Goal: Navigation & Orientation: Find specific page/section

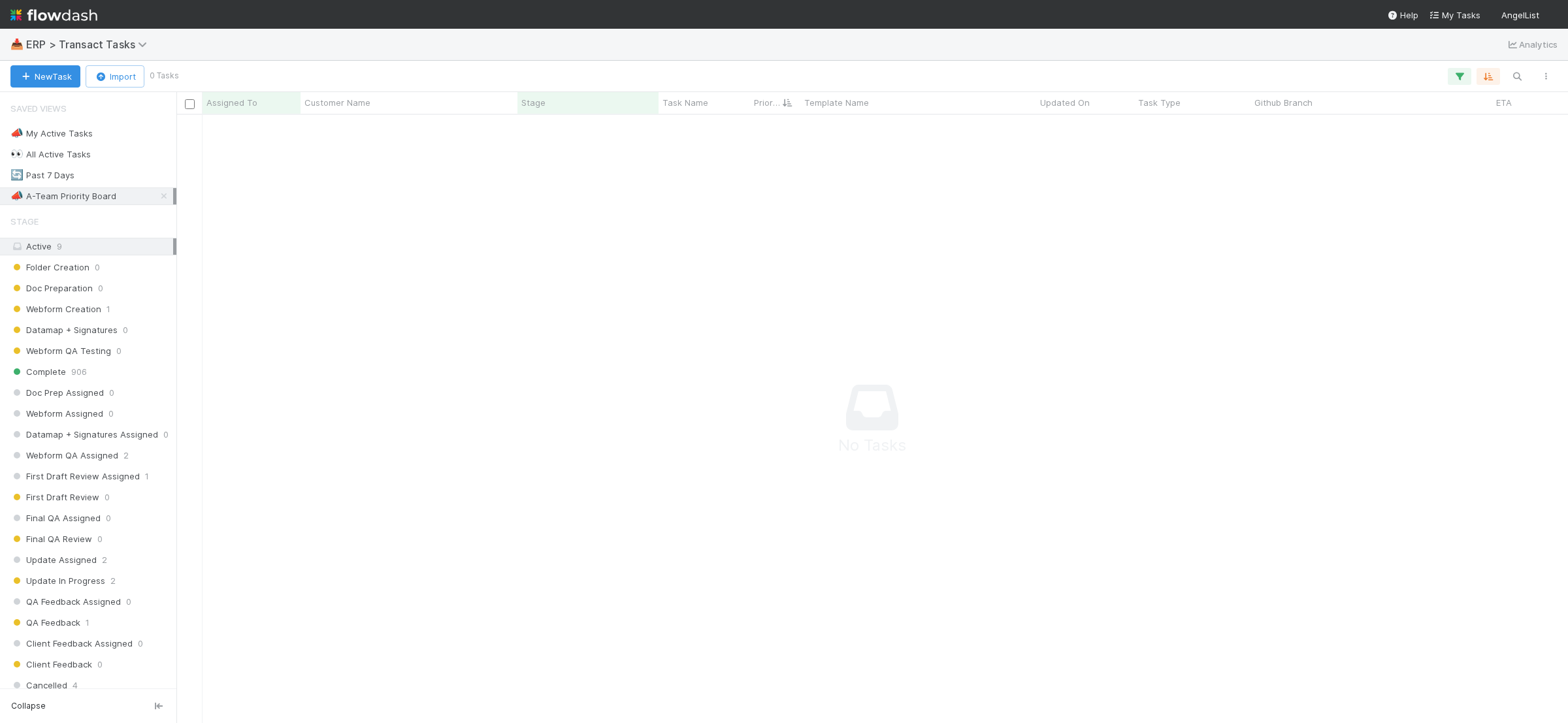
scroll to position [13, 13]
click at [436, 275] on div at bounding box center [882, 414] width 1413 height 599
click at [112, 179] on div "🔄 Past 7 Days 23" at bounding box center [91, 174] width 163 height 16
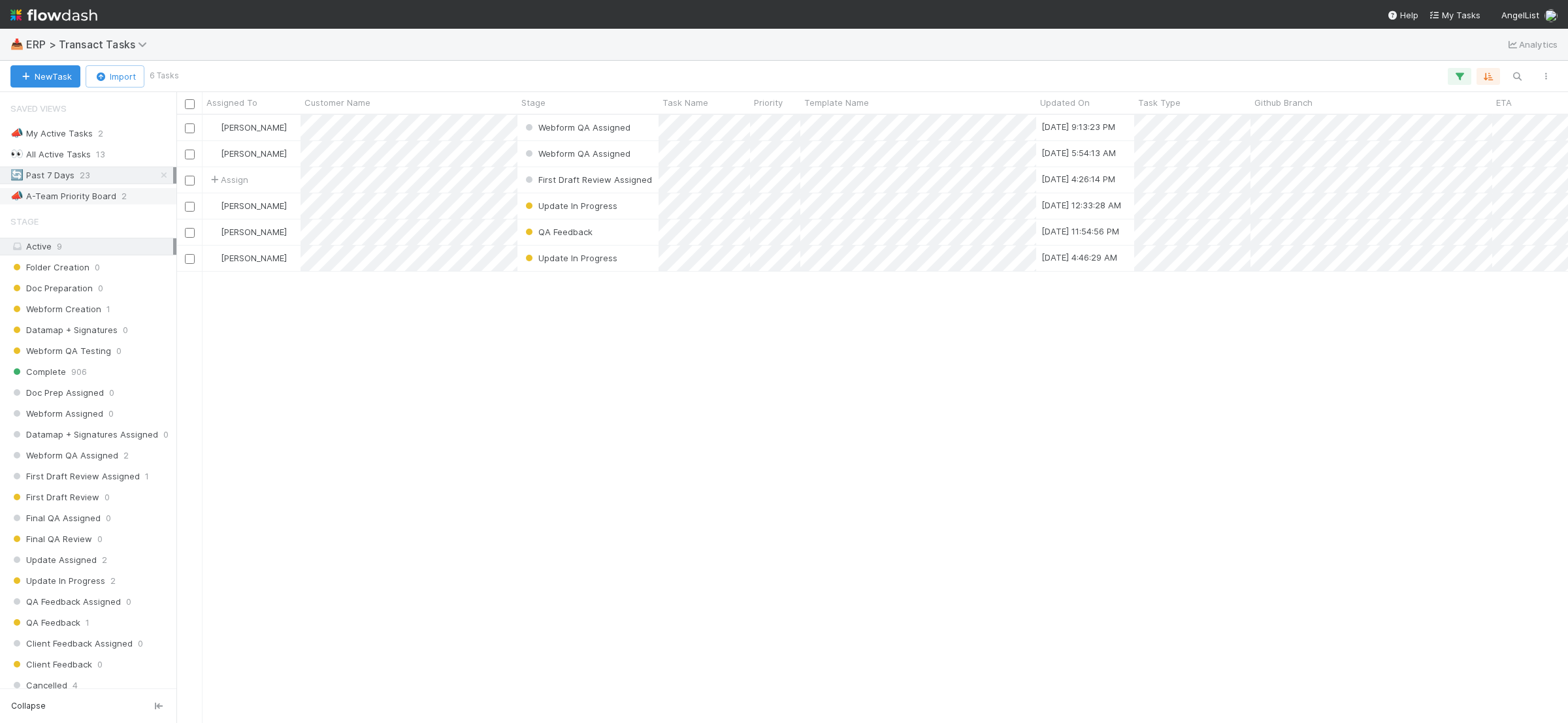
scroll to position [596, 1379]
click at [112, 197] on div "📣 A-Team Priority Board" at bounding box center [63, 195] width 106 height 16
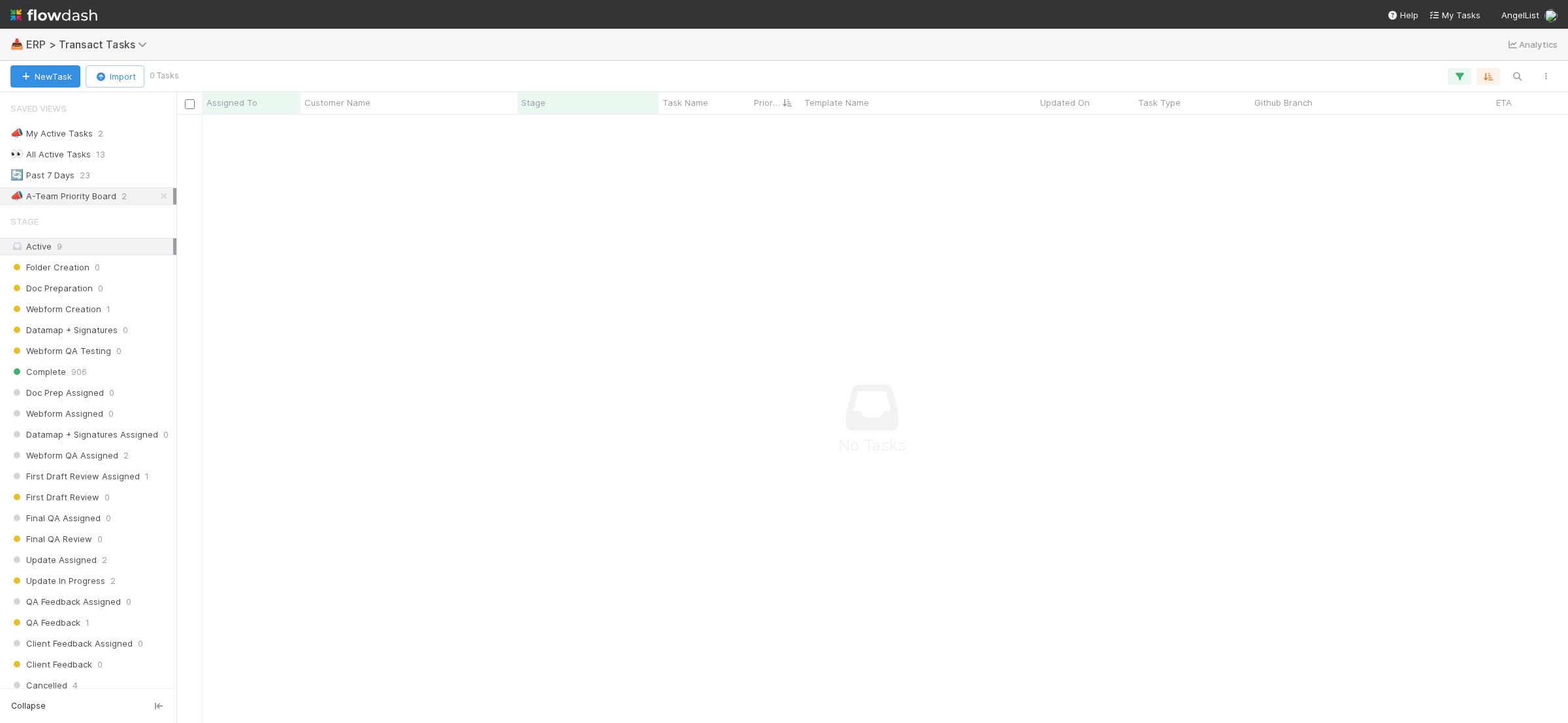
scroll to position [584, 1367]
click at [106, 179] on div "🔄 Past 7 Days 23" at bounding box center [91, 174] width 163 height 16
click at [114, 152] on div "👀 All Active Tasks 13" at bounding box center [91, 154] width 163 height 16
click at [118, 134] on div "📣 My Active Tasks 2" at bounding box center [91, 133] width 163 height 16
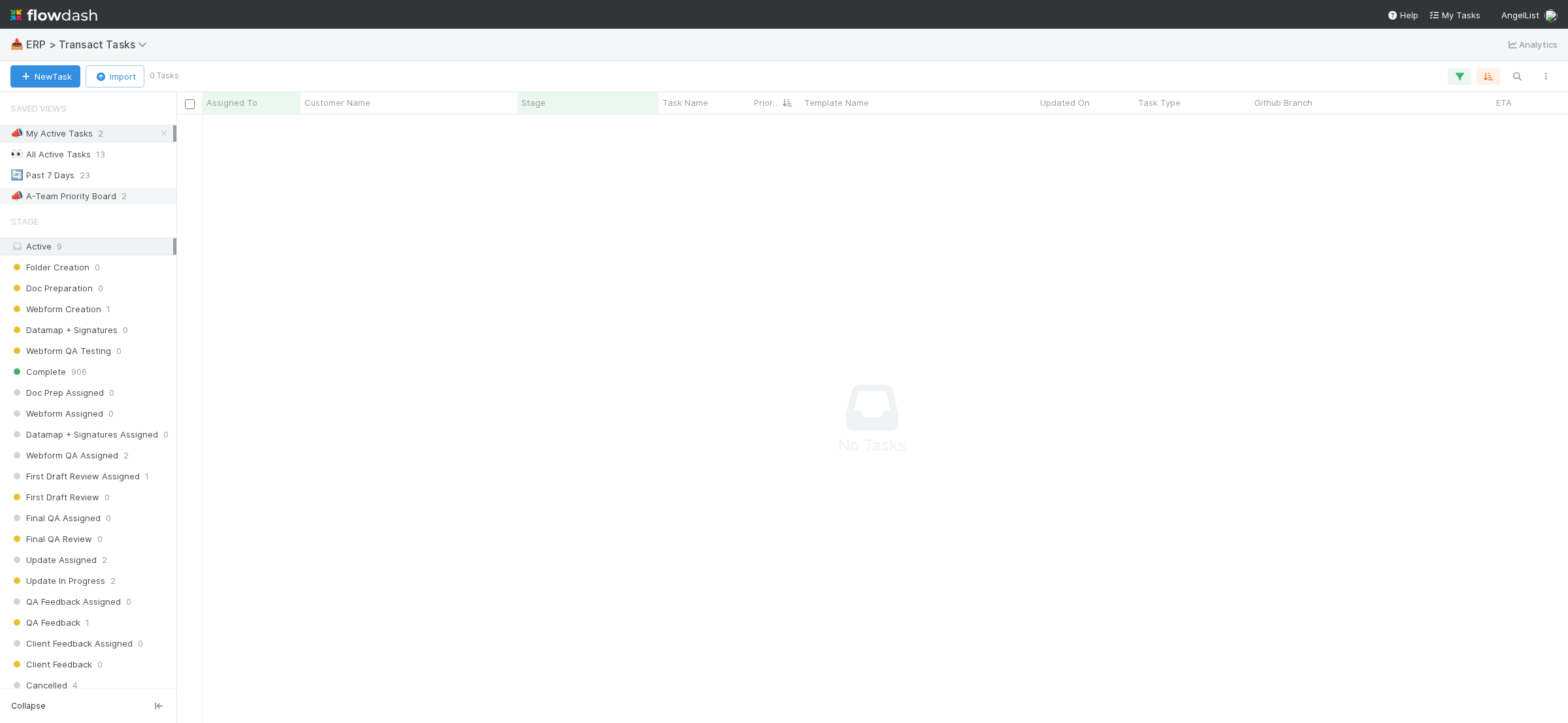
click at [122, 193] on span "2" at bounding box center [124, 195] width 5 height 16
